Goal: Task Accomplishment & Management: Complete application form

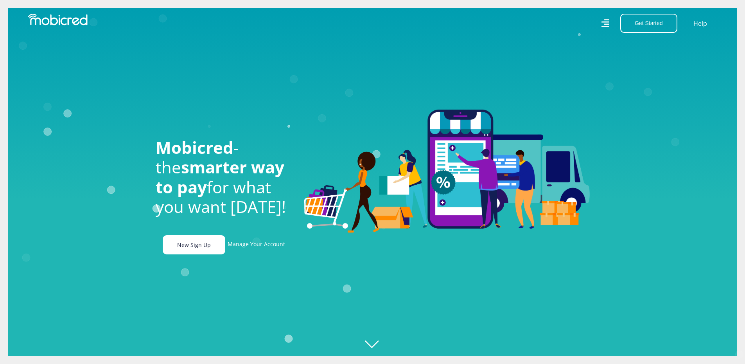
click at [193, 247] on link "New Sign Up" at bounding box center [194, 244] width 63 height 19
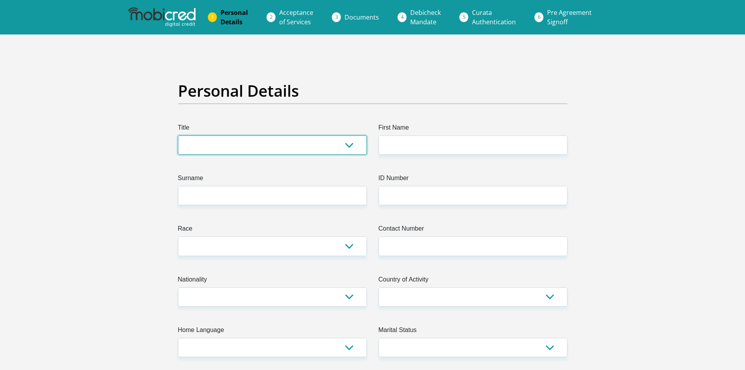
click at [236, 140] on select "Mr Ms Mrs Dr [PERSON_NAME]" at bounding box center [272, 144] width 189 height 19
select select "Mrs"
click at [178, 135] on select "Mr Ms Mrs Dr [PERSON_NAME]" at bounding box center [272, 144] width 189 height 19
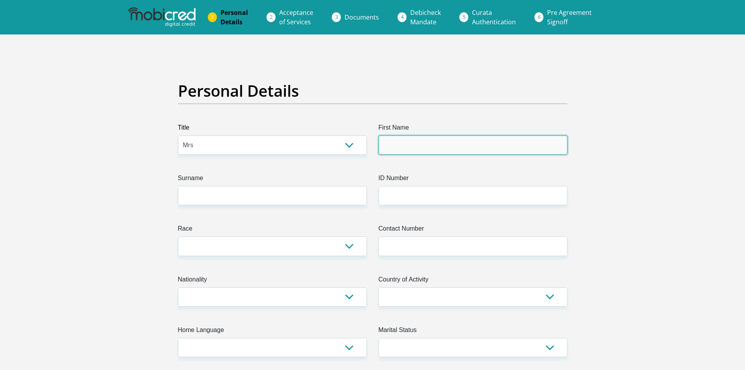
click at [421, 152] on input "First Name" at bounding box center [473, 144] width 189 height 19
type input "Nerita"
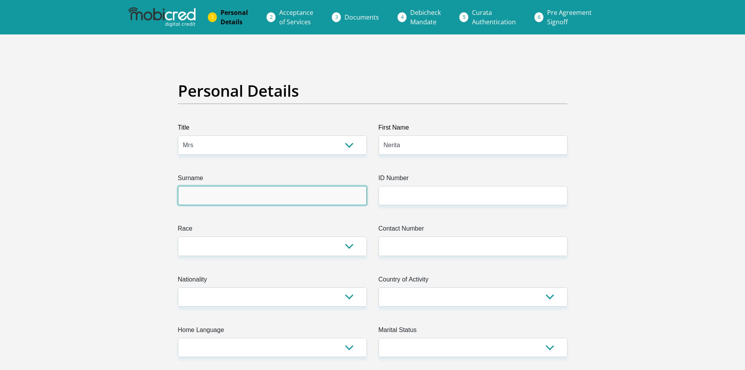
click at [259, 203] on input "Surname" at bounding box center [272, 195] width 189 height 19
type input "Pillay"
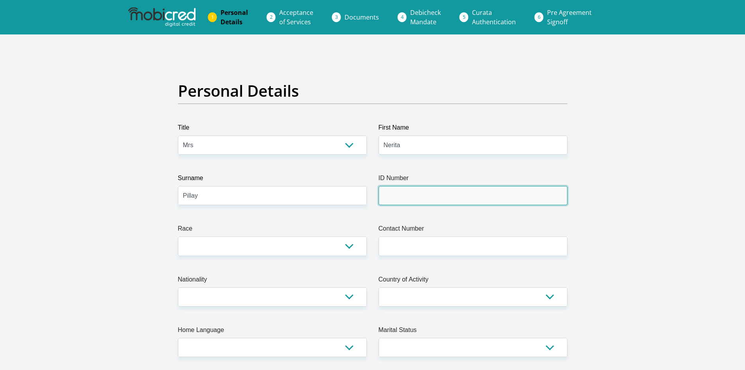
click at [401, 201] on input "ID Number" at bounding box center [473, 195] width 189 height 19
type input "9205180231082"
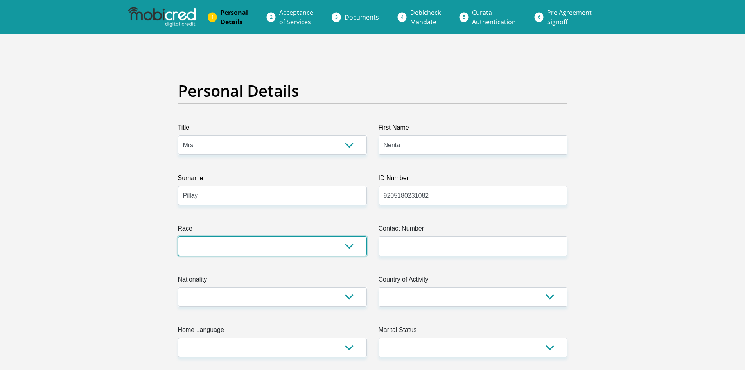
click at [254, 245] on select "Black Coloured Indian White Other" at bounding box center [272, 245] width 189 height 19
select select "3"
click at [178, 236] on select "Black Coloured Indian White Other" at bounding box center [272, 245] width 189 height 19
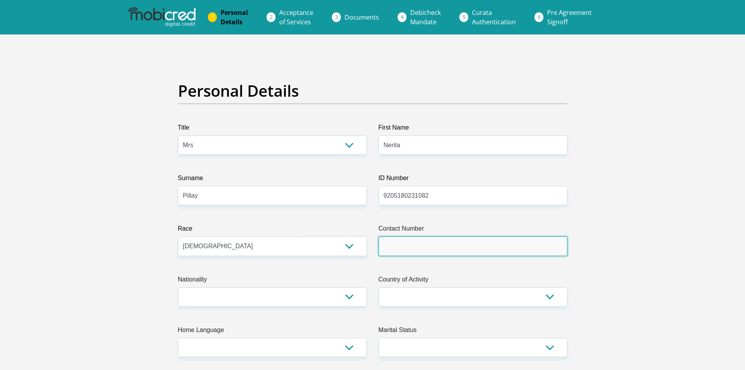
click at [451, 245] on input "Contact Number" at bounding box center [473, 245] width 189 height 19
type input "0828923860"
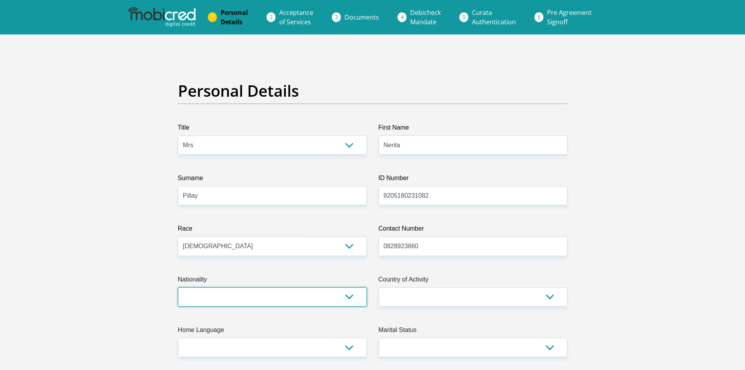
click at [257, 302] on select "South Africa Afghanistan Aland Islands Albania Algeria America Samoa American V…" at bounding box center [272, 296] width 189 height 19
select select "ZAF"
click at [178, 287] on select "South Africa Afghanistan Aland Islands Albania Algeria America Samoa American V…" at bounding box center [272, 296] width 189 height 19
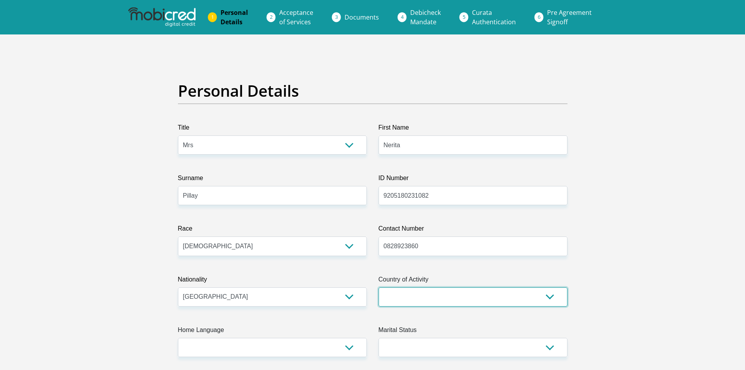
click at [385, 293] on select "South Africa Afghanistan Aland Islands Albania Algeria America Samoa American V…" at bounding box center [473, 296] width 189 height 19
select select "ZAF"
click at [379, 287] on select "South Africa Afghanistan Aland Islands Albania Algeria America Samoa American V…" at bounding box center [473, 296] width 189 height 19
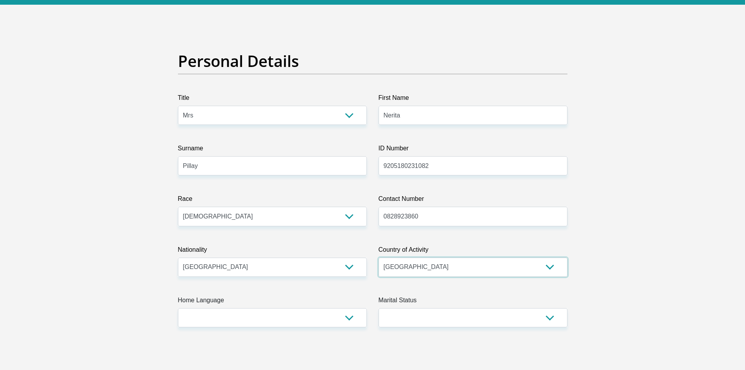
scroll to position [117, 0]
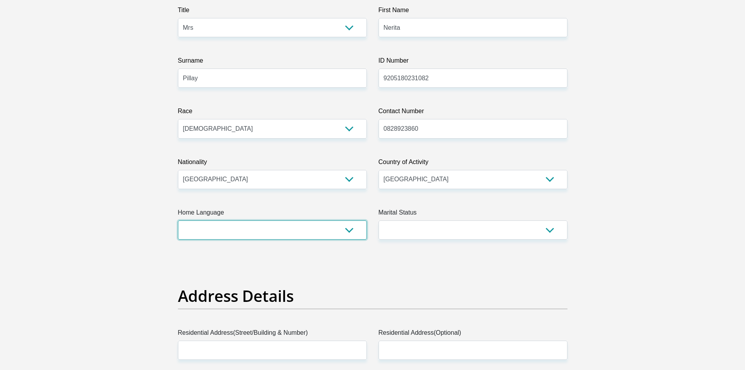
click at [260, 230] on select "Afrikaans English Sepedi South Ndebele Southern Sotho Swati Tsonga Tswana Venda…" at bounding box center [272, 229] width 189 height 19
select select "eng"
click at [178, 220] on select "Afrikaans English Sepedi South Ndebele Southern Sotho Swati Tsonga Tswana Venda…" at bounding box center [272, 229] width 189 height 19
click at [410, 225] on select "Married ANC Single Divorced Widowed Married COP or Customary Law" at bounding box center [473, 229] width 189 height 19
select select "5"
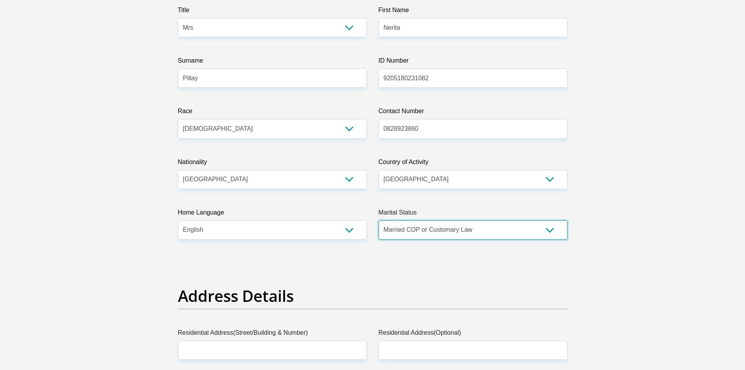
click at [379, 220] on select "Married ANC Single Divorced Widowed Married COP or Customary Law" at bounding box center [473, 229] width 189 height 19
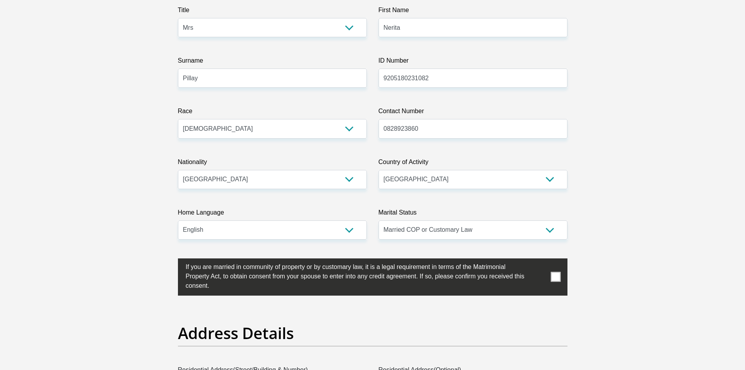
click at [559, 277] on span at bounding box center [556, 277] width 10 height 10
click at [170, 260] on input "checkbox" at bounding box center [170, 260] width 0 height 0
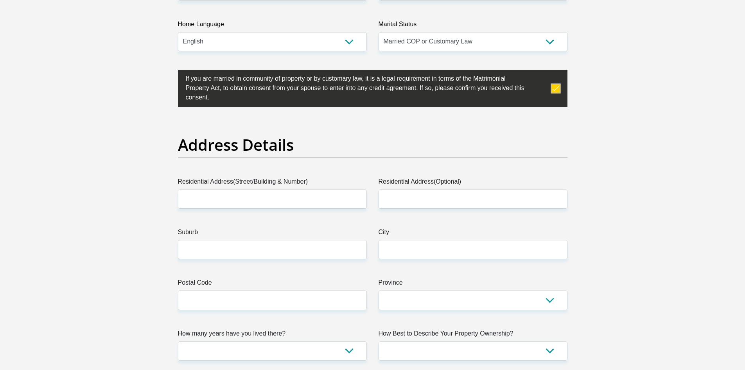
scroll to position [313, 0]
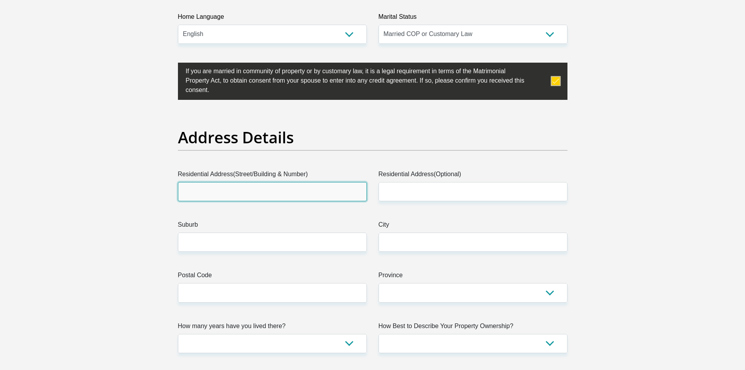
click at [264, 189] on input "Residential Address(Street/Building & Number)" at bounding box center [272, 191] width 189 height 19
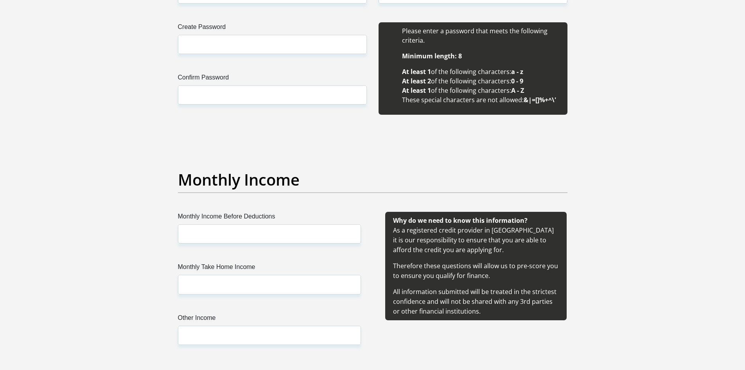
scroll to position [978, 0]
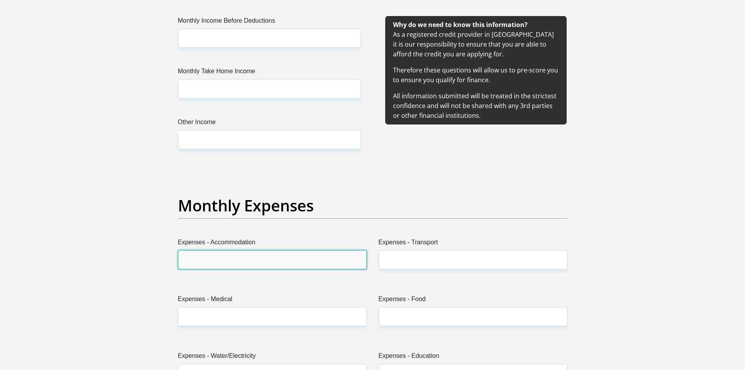
click at [305, 262] on input "Expenses - Accommodation" at bounding box center [272, 259] width 189 height 19
type input "3000"
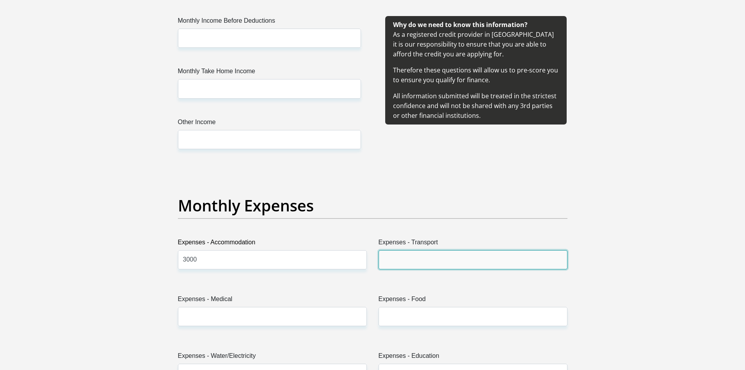
click at [387, 261] on input "Expenses - Transport" at bounding box center [473, 259] width 189 height 19
type input "0"
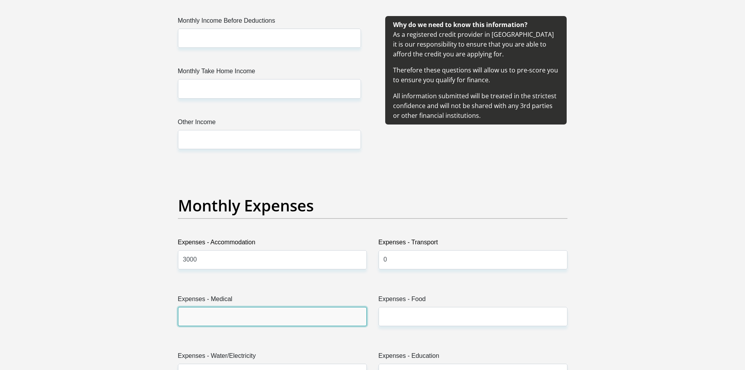
click at [326, 315] on input "Expenses - Medical" at bounding box center [272, 316] width 189 height 19
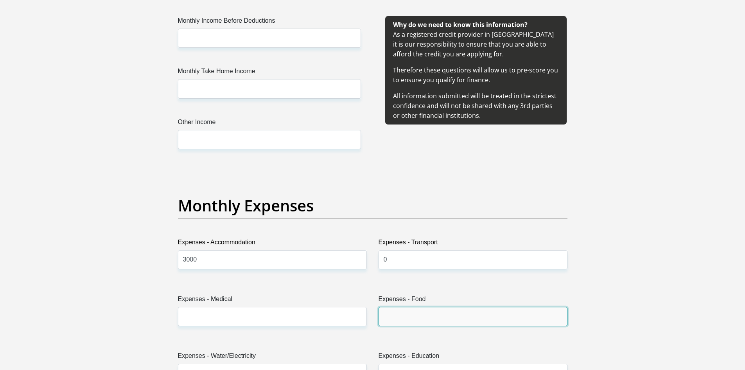
click at [406, 311] on input "Expenses - Food" at bounding box center [473, 316] width 189 height 19
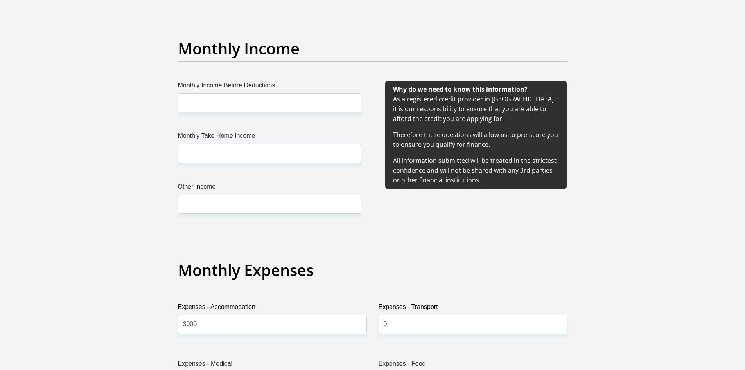
scroll to position [900, 0]
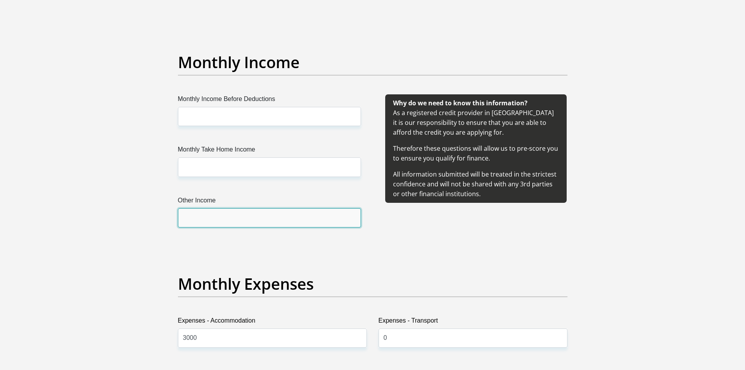
click at [217, 217] on input "Other Income" at bounding box center [269, 217] width 183 height 19
type input "2800"
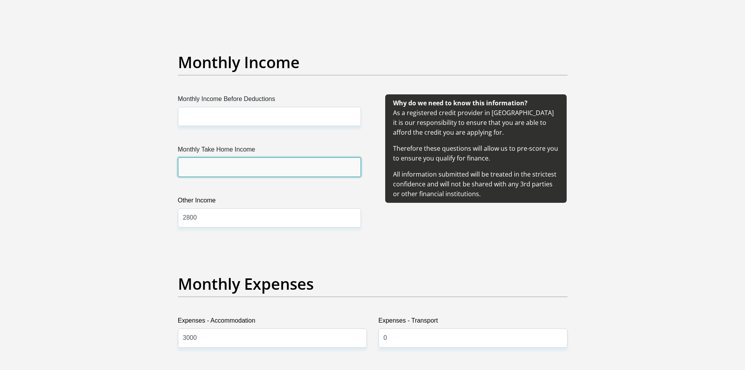
click at [208, 166] on input "Monthly Take Home Income" at bounding box center [269, 166] width 183 height 19
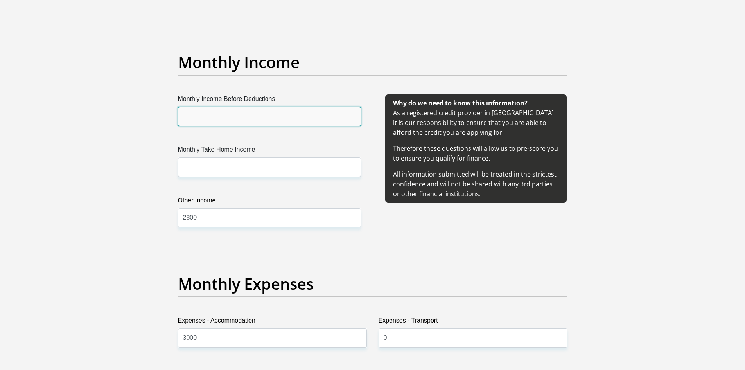
click at [219, 121] on input "Monthly Income Before Deductions" at bounding box center [269, 116] width 183 height 19
type input "20869"
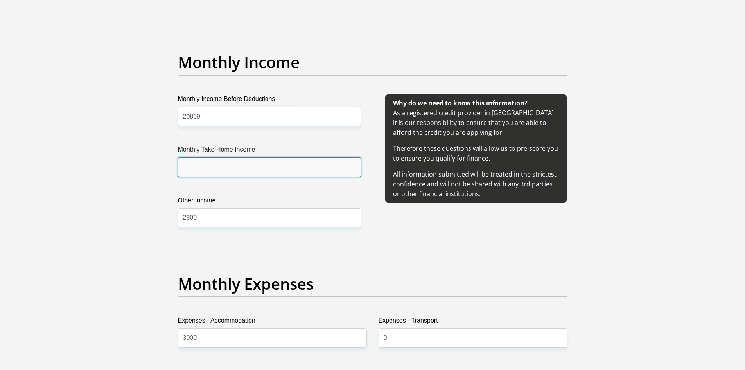
click at [218, 162] on input "Monthly Take Home Income" at bounding box center [269, 166] width 183 height 19
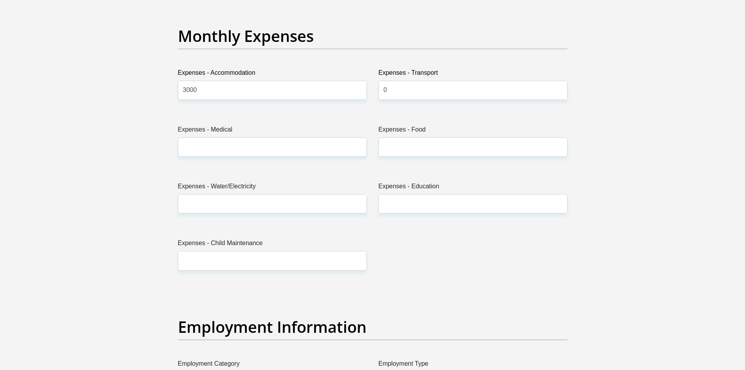
scroll to position [1252, 0]
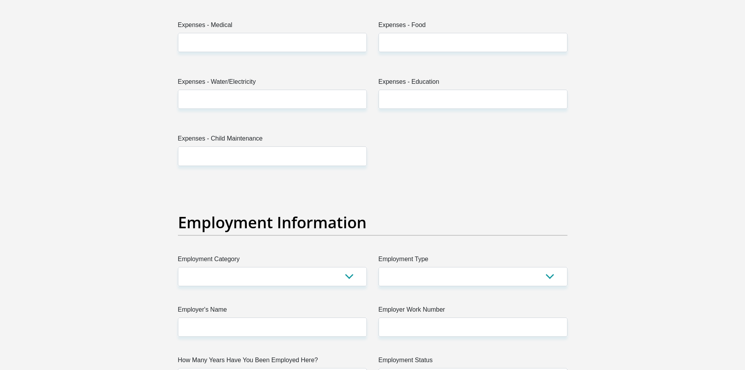
type input "17552"
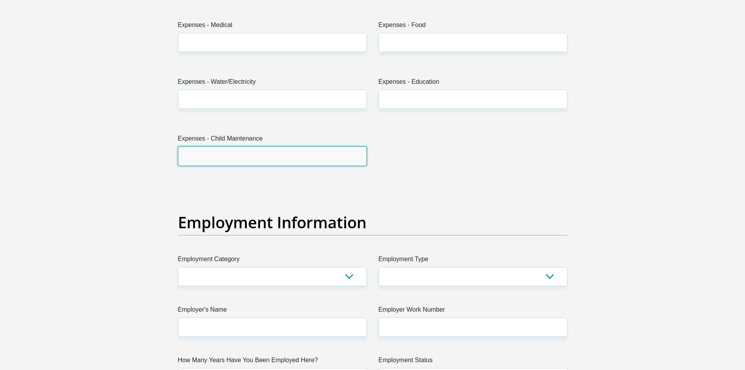
click at [299, 156] on input "Expenses - Child Maintenance" at bounding box center [272, 155] width 189 height 19
type input "0"
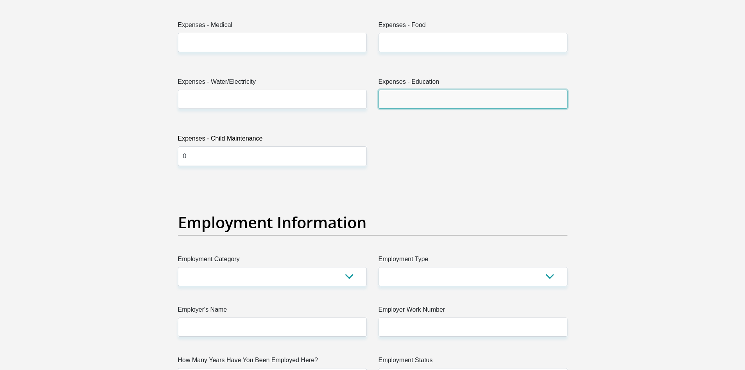
click at [394, 105] on input "Expenses - Education" at bounding box center [473, 99] width 189 height 19
type input "3"
type input "3100"
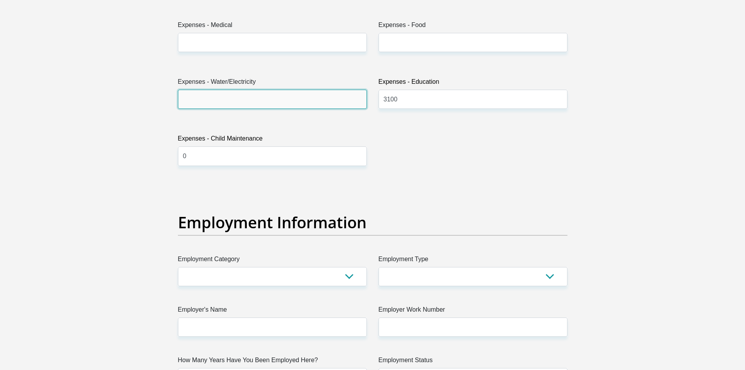
click at [319, 102] on input "Expenses - Water/Electricity" at bounding box center [272, 99] width 189 height 19
type input "1500"
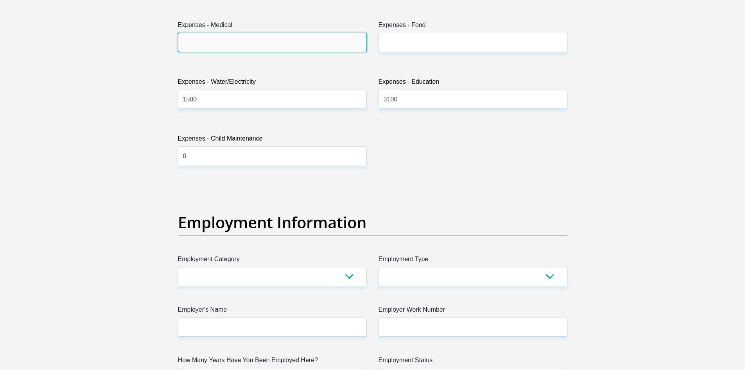
click at [327, 44] on input "Expenses - Medical" at bounding box center [272, 42] width 189 height 19
type input "0"
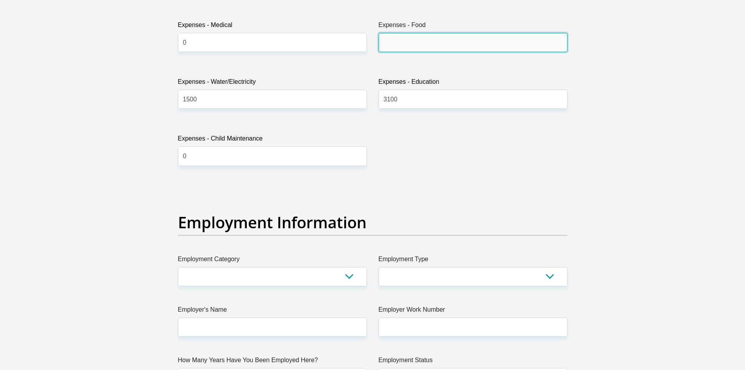
click at [414, 40] on input "Expenses - Food" at bounding box center [473, 42] width 189 height 19
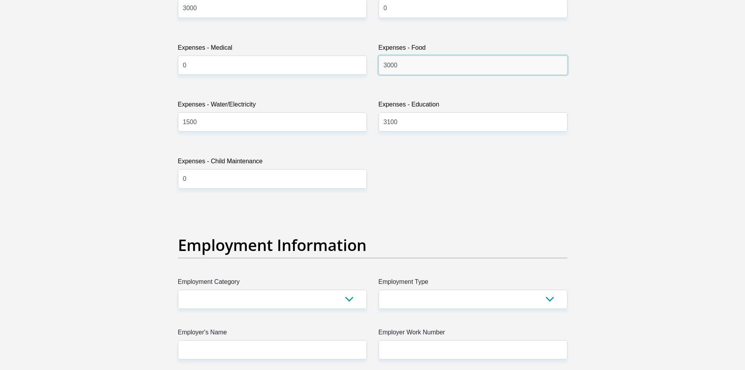
scroll to position [1291, 0]
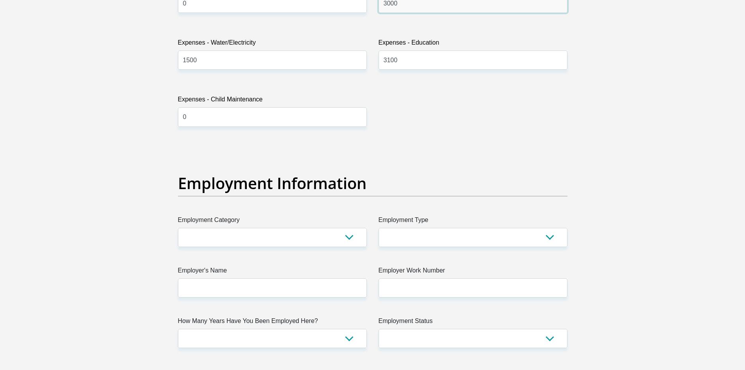
type input "3000"
click at [279, 237] on select "AGRICULTURE ALCOHOL & TOBACCO CONSTRUCTION MATERIALS METALLURGY EQUIPMENT FOR R…" at bounding box center [272, 237] width 189 height 19
select select "18"
click at [178, 228] on select "AGRICULTURE ALCOHOL & TOBACCO CONSTRUCTION MATERIALS METALLURGY EQUIPMENT FOR R…" at bounding box center [272, 237] width 189 height 19
click at [399, 245] on select "College/Lecturer Craft Seller Creative Driver Executive Farmer Forces - Non Com…" at bounding box center [473, 237] width 189 height 19
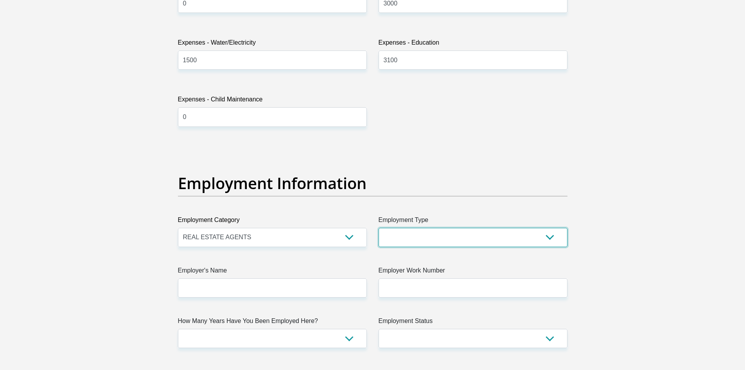
select select "Office Staff/Clerk"
click at [379, 228] on select "College/Lecturer Craft Seller Creative Driver Executive Farmer Forces - Non Com…" at bounding box center [473, 237] width 189 height 19
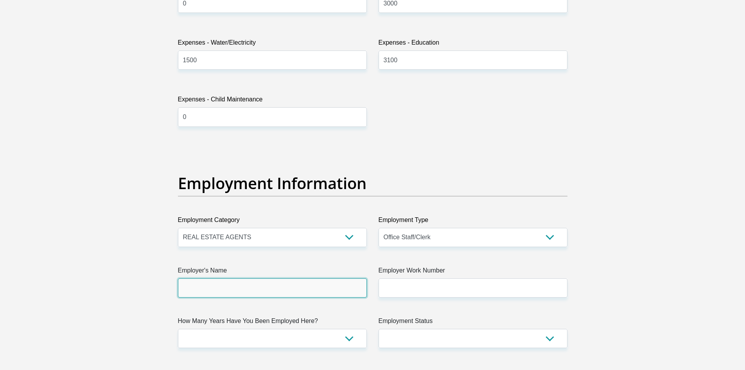
click at [220, 290] on input "Employer's Name" at bounding box center [272, 287] width 189 height 19
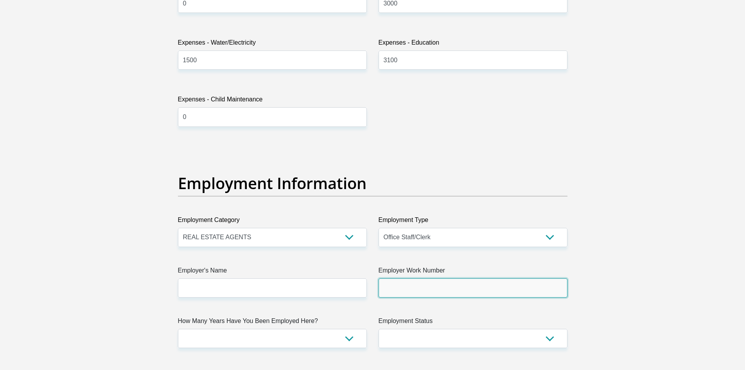
click at [455, 291] on input "Employer Work Number" at bounding box center [473, 287] width 189 height 19
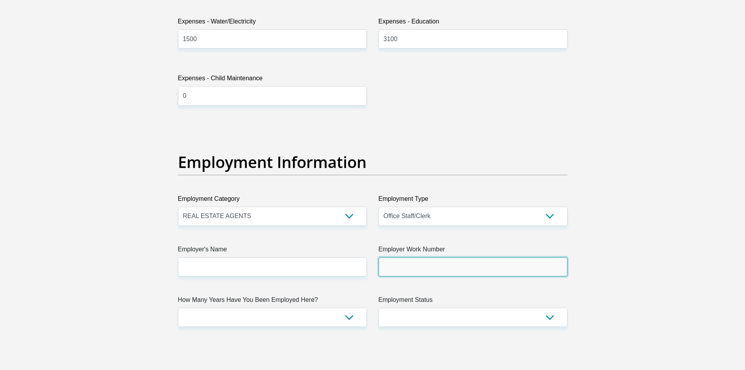
scroll to position [1330, 0]
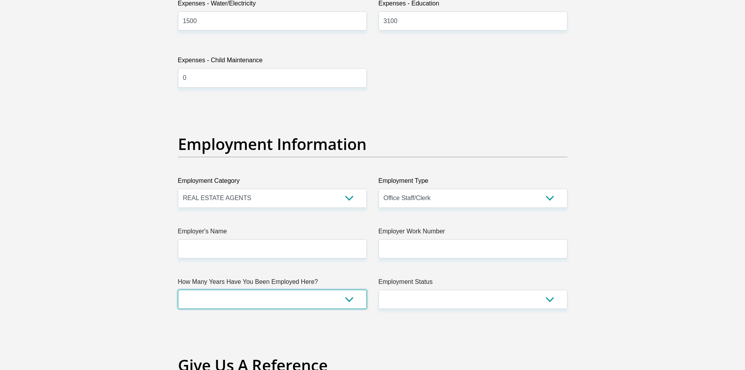
click at [291, 300] on select "less than 1 year 1-3 years 3-5 years 5+ years" at bounding box center [272, 299] width 189 height 19
select select "60"
click at [178, 290] on select "less than 1 year 1-3 years 3-5 years 5+ years" at bounding box center [272, 299] width 189 height 19
click at [424, 302] on select "Permanent/Full-time Part-time/Casual Contract Worker Self-Employed Housewife Re…" at bounding box center [473, 299] width 189 height 19
select select "1"
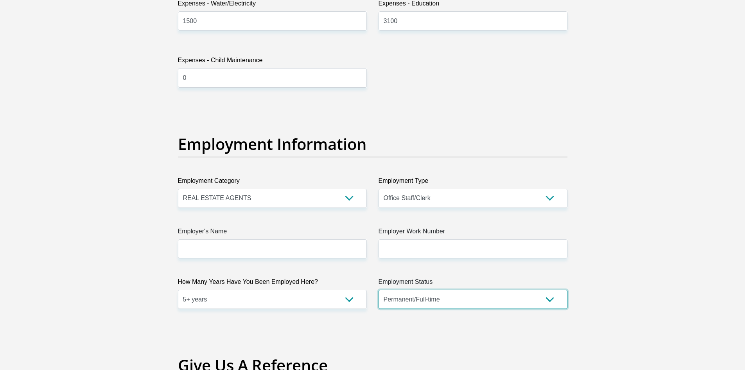
click at [379, 290] on select "Permanent/Full-time Part-time/Casual Contract Worker Self-Employed Housewife Re…" at bounding box center [473, 299] width 189 height 19
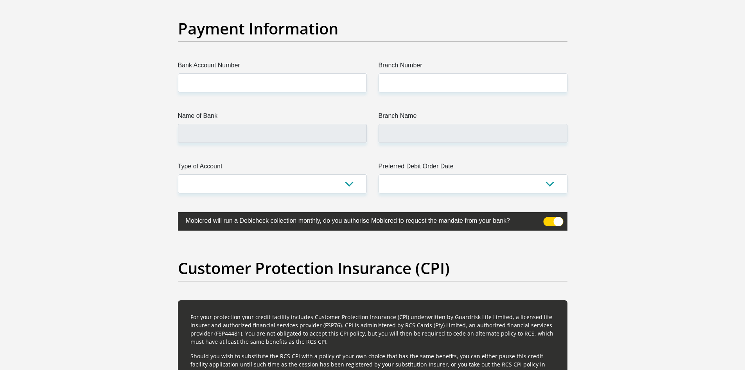
scroll to position [1839, 0]
